Goal: Check status: Check status

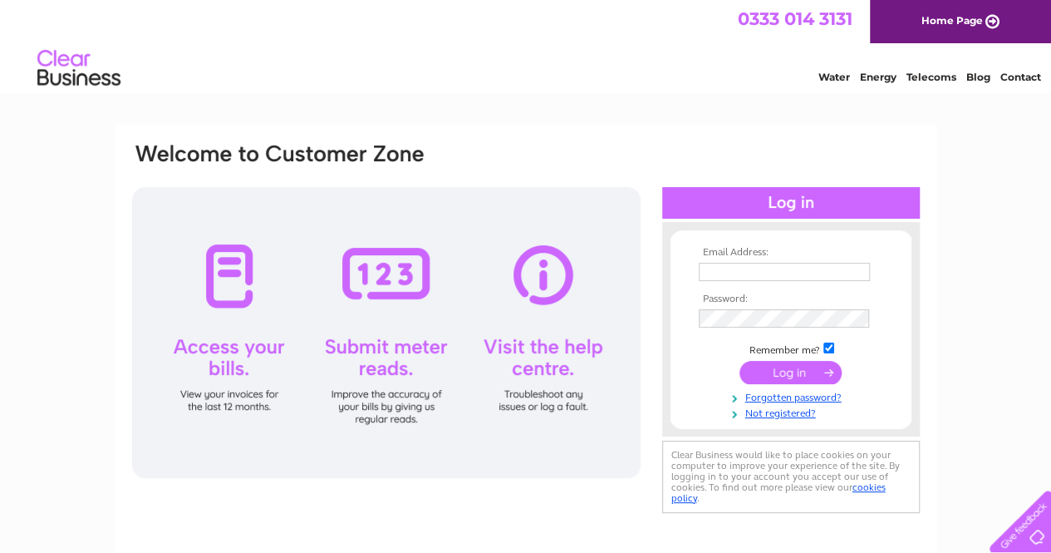
type input "[PERSON_NAME][EMAIL_ADDRESS][DOMAIN_NAME]"
click at [784, 373] on input "submit" at bounding box center [791, 372] width 102 height 23
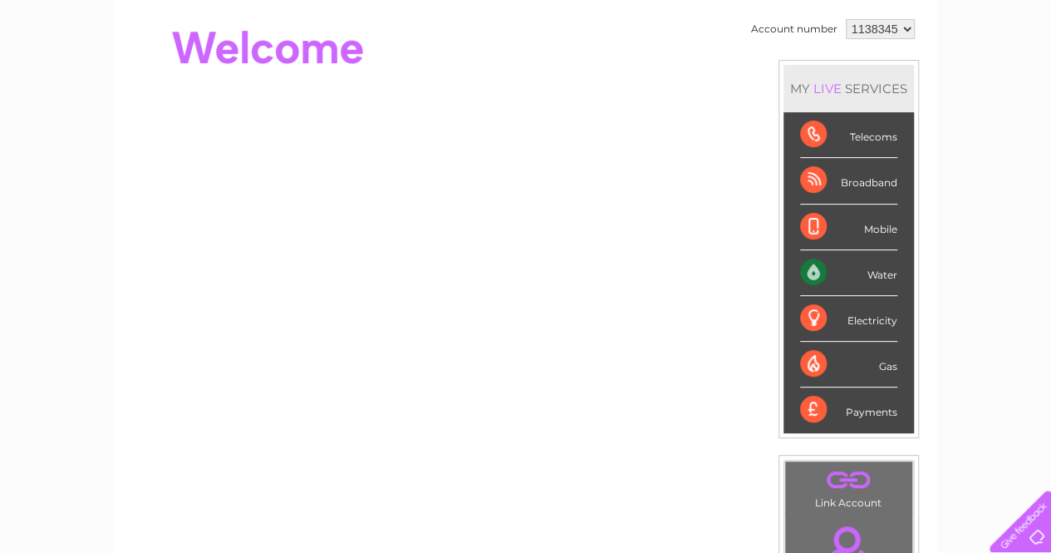
scroll to position [83, 0]
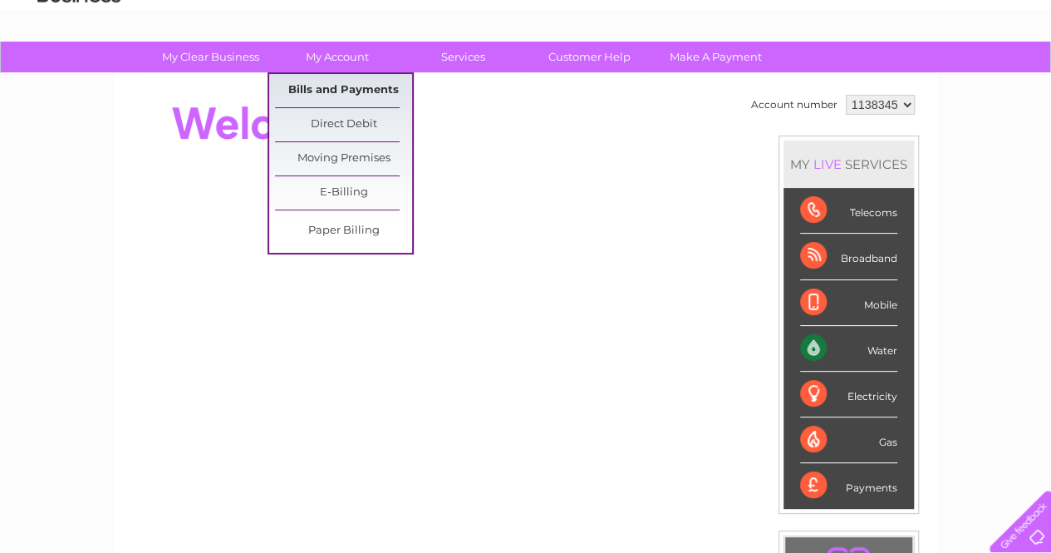
click at [356, 84] on link "Bills and Payments" at bounding box center [343, 90] width 137 height 33
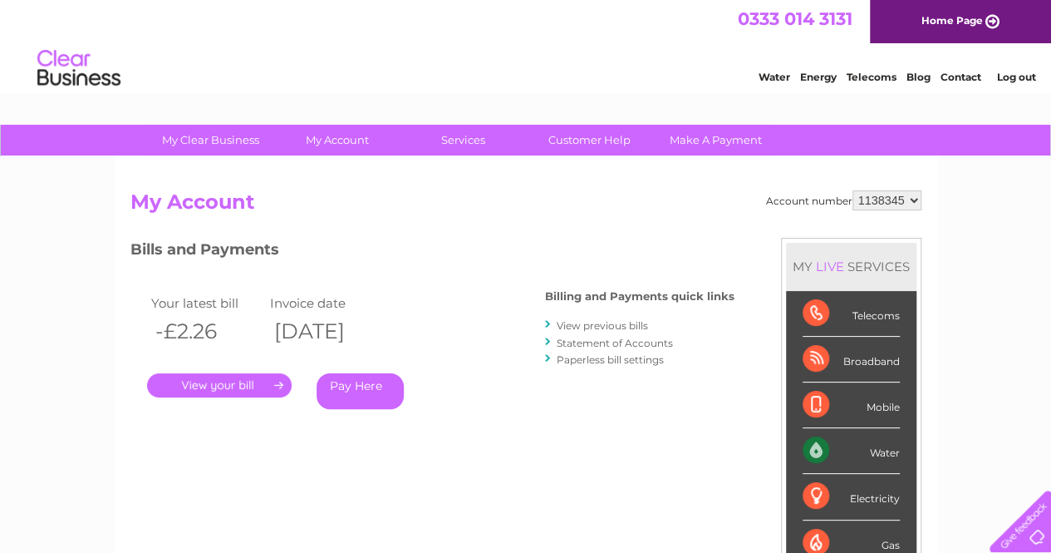
click at [241, 390] on link "." at bounding box center [219, 385] width 145 height 24
